Goal: Information Seeking & Learning: Learn about a topic

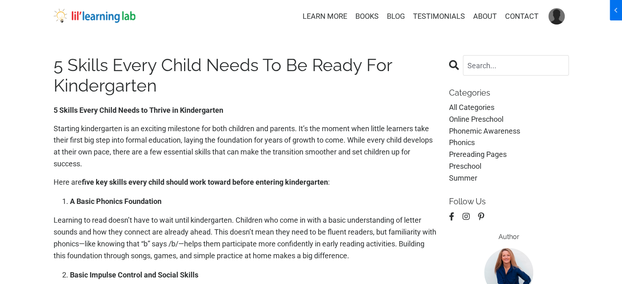
click at [397, 17] on link "BLOG" at bounding box center [396, 17] width 18 height 12
